Goal: Task Accomplishment & Management: Use online tool/utility

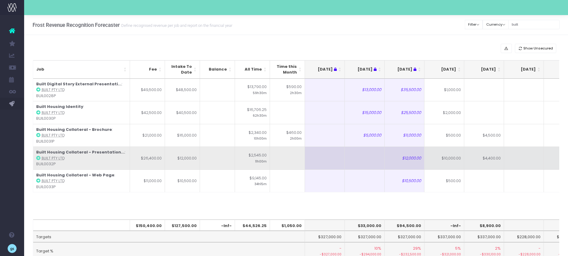
scroll to position [0, 75]
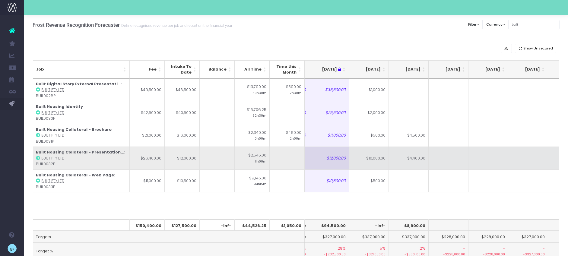
click at [415, 160] on td "$4,400.00" at bounding box center [409, 158] width 40 height 23
type input "4500"
click at [451, 159] on td at bounding box center [449, 158] width 40 height 23
click at [417, 160] on td "$4,500.00" at bounding box center [409, 158] width 40 height 23
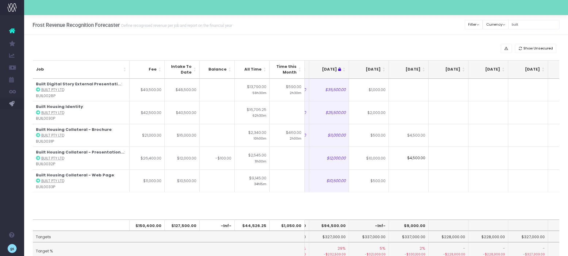
click at [414, 158] on input "$4,500.00" at bounding box center [409, 158] width 40 height 23
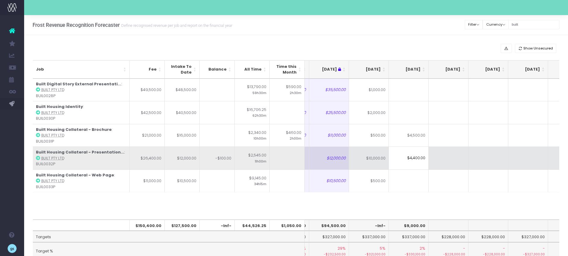
type input "$4,400.00"
click at [450, 165] on td at bounding box center [449, 158] width 40 height 23
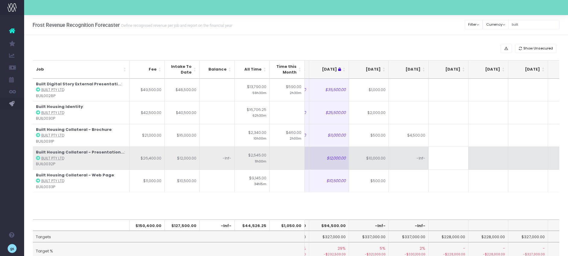
click at [418, 155] on td "-Inf-" at bounding box center [409, 158] width 40 height 23
type input "-Inf-"
click at [443, 155] on td at bounding box center [449, 158] width 40 height 23
click at [399, 162] on td at bounding box center [409, 158] width 40 height 23
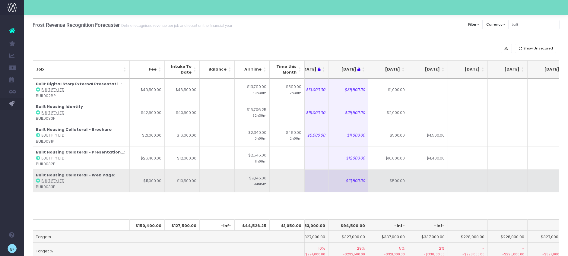
scroll to position [0, 55]
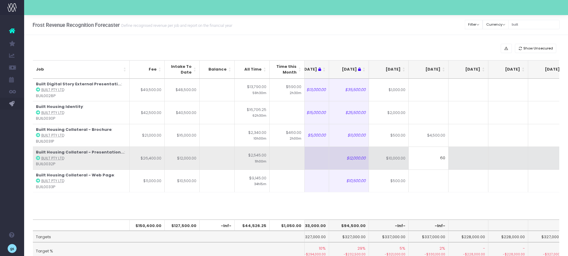
type input "6"
type input "4400"
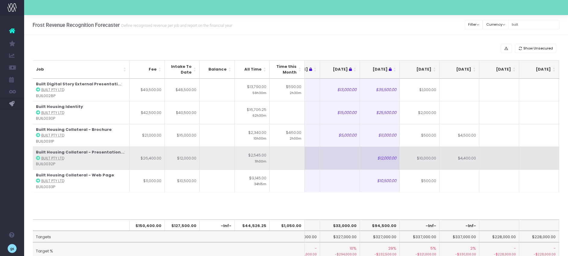
scroll to position [0, 22]
